Goal: Share content

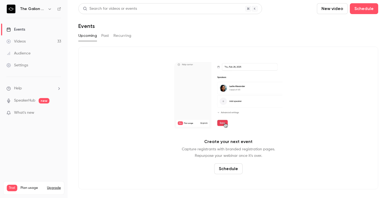
click at [12, 43] on div "Videos" at bounding box center [15, 41] width 19 height 5
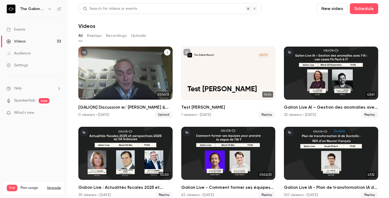
click at [121, 66] on div "The Galion Project [DATE] [GALION] Discussion w/ [PERSON_NAME] & [PERSON_NAME] …" at bounding box center [125, 72] width 94 height 53
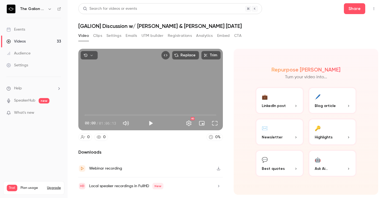
click at [344, 5] on div "Search for videos or events Share" at bounding box center [228, 8] width 300 height 11
click at [348, 9] on button "Share" at bounding box center [354, 8] width 21 height 11
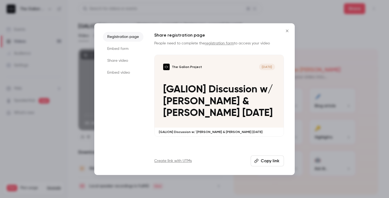
click at [264, 161] on button "Copy link" at bounding box center [267, 160] width 33 height 11
